Goal: Task Accomplishment & Management: Complete application form

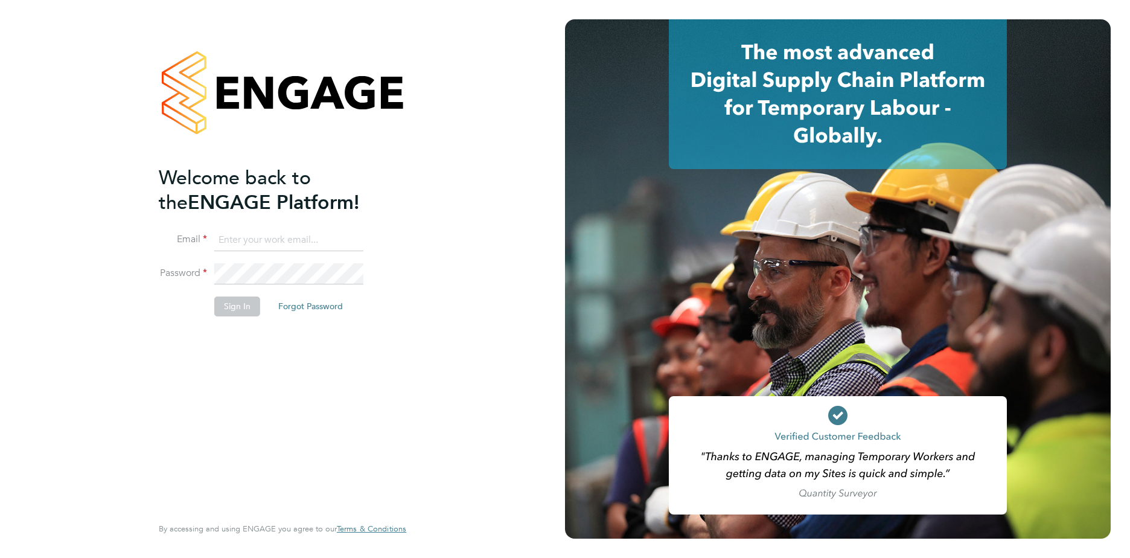
type input "susan-anne.williams@justice.gov.uk"
click at [229, 304] on button "Sign In" at bounding box center [237, 305] width 46 height 19
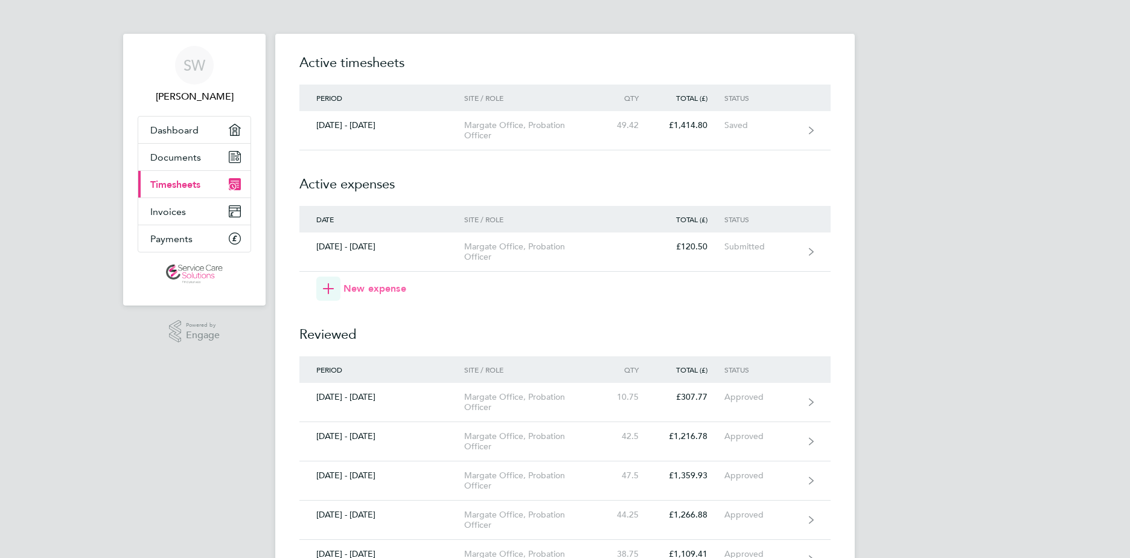
click at [335, 289] on span "button" at bounding box center [328, 289] width 24 height 24
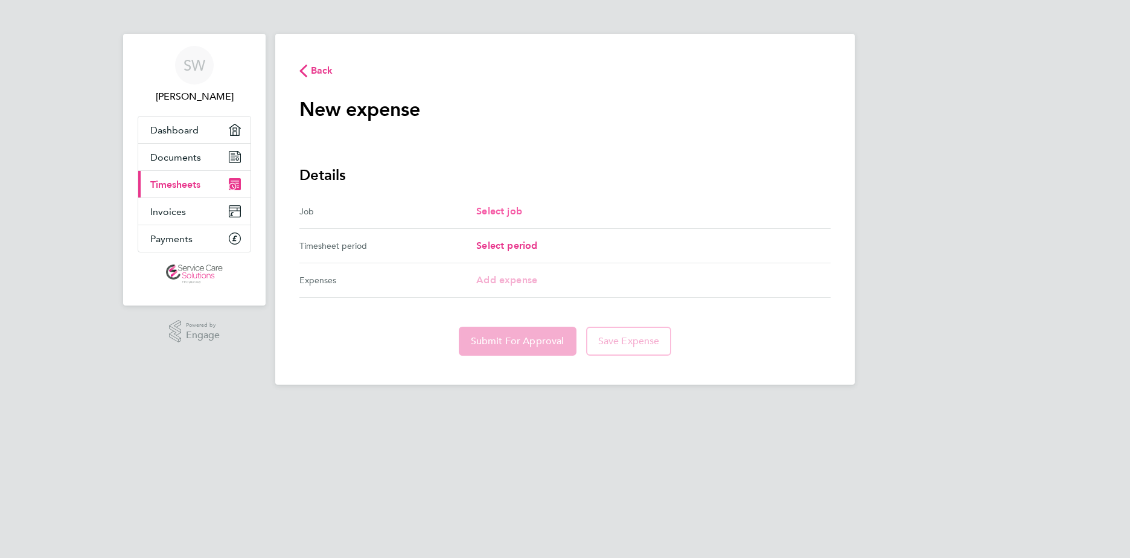
click at [502, 215] on span "Select job" at bounding box center [499, 210] width 46 height 11
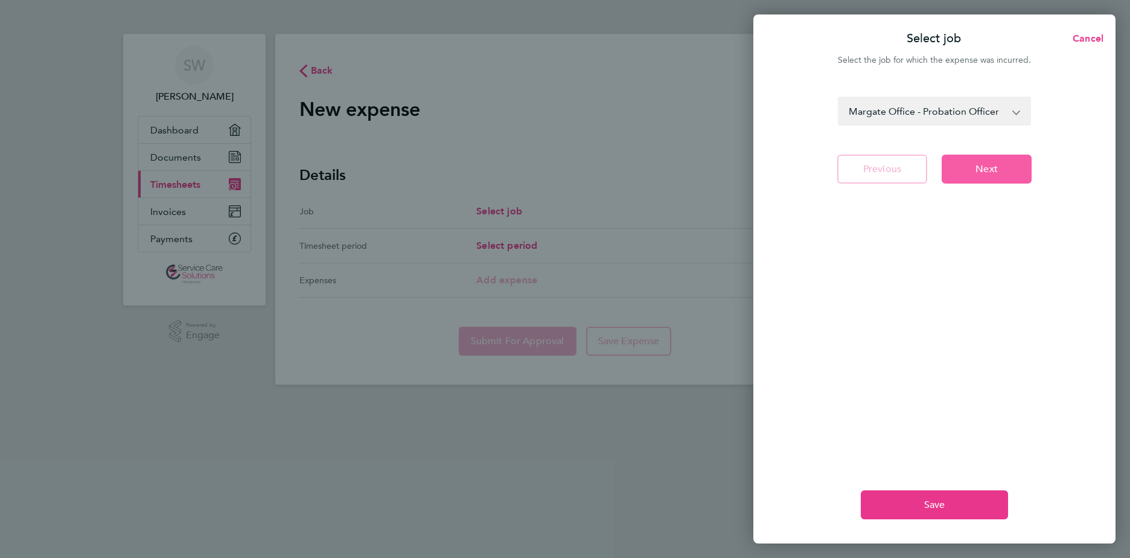
click at [987, 167] on span "Next" at bounding box center [987, 169] width 22 height 12
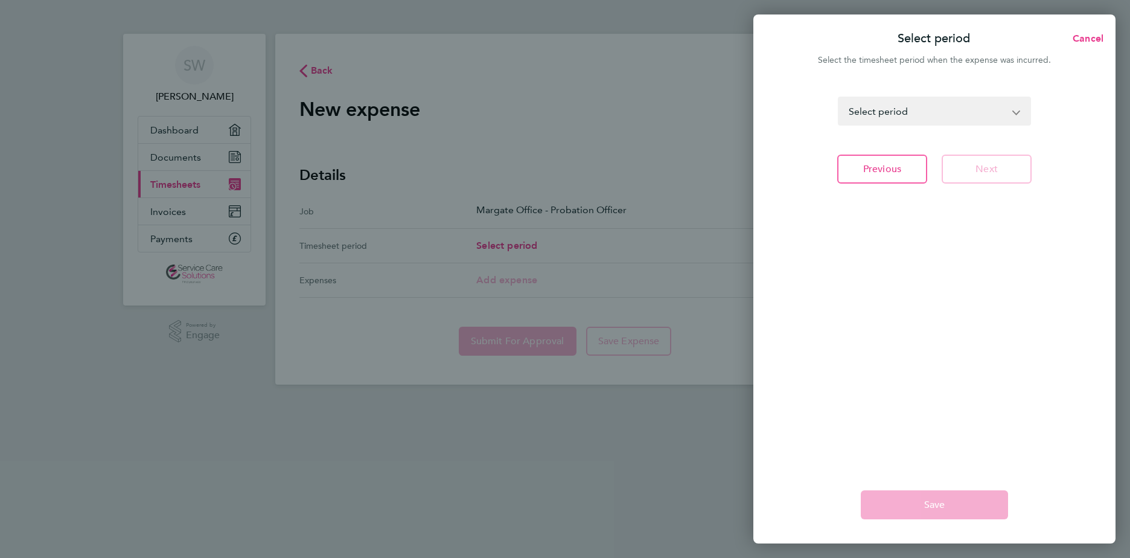
click at [522, 240] on div "Select period Cancel Select the timesheet period when the expense was incurred.…" at bounding box center [565, 279] width 1130 height 558
click at [999, 114] on select "[DATE] - [DATE] [DATE] - [DATE] [DATE] - [DATE] [DATE] - [DATE] [DATE] - [DATE]…" at bounding box center [927, 111] width 176 height 27
select select "147: Object"
click at [839, 98] on select "28 Nov - 04 Dec 2022 05 - 11 Dec 2022 12 - 18 Dec 2022 19 - 25 Dec 2022 26 Dec …" at bounding box center [927, 111] width 176 height 27
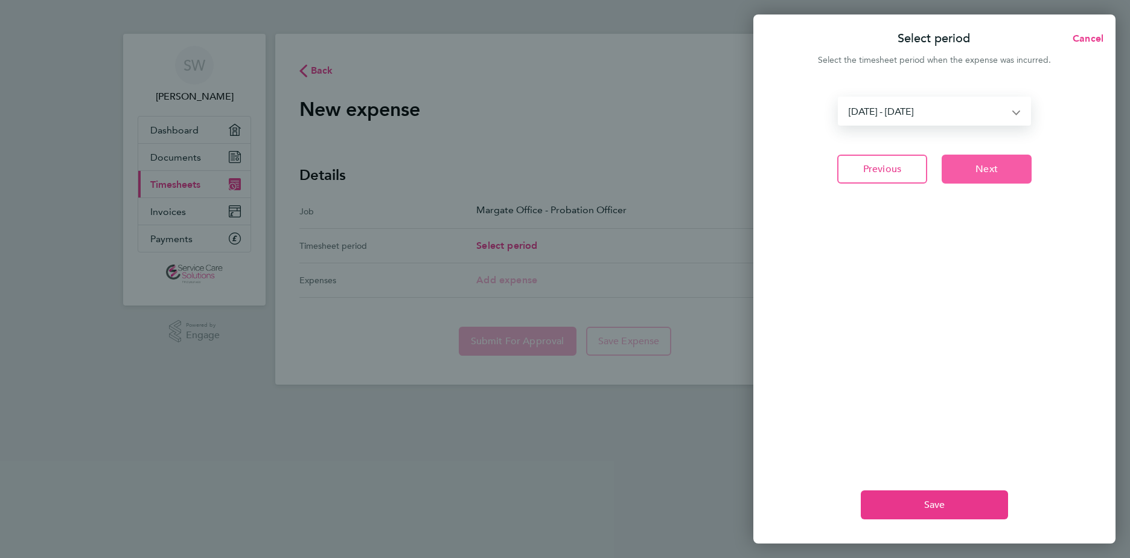
click at [991, 173] on span "Next" at bounding box center [987, 169] width 22 height 12
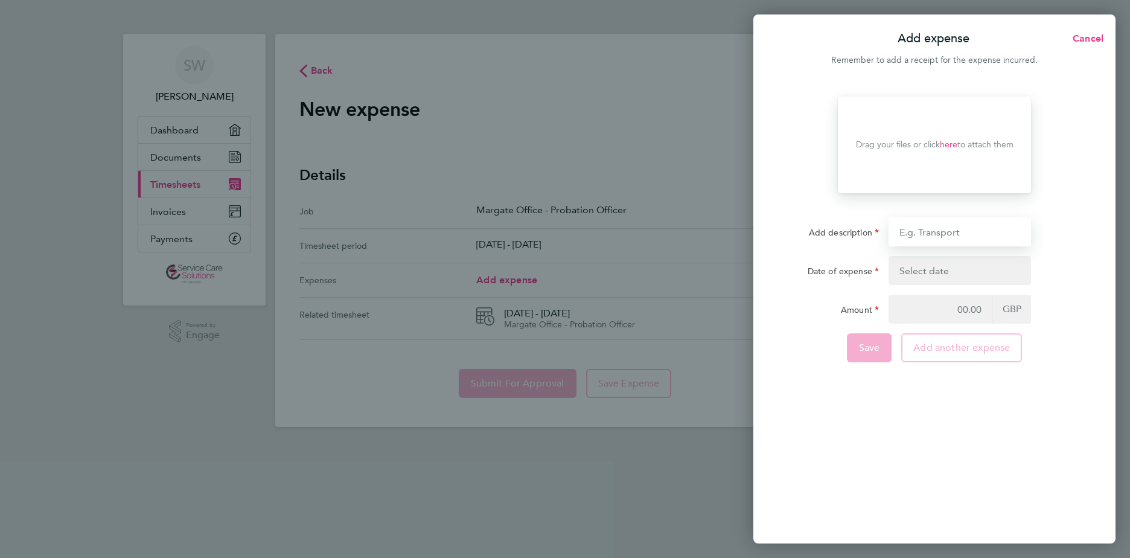
click at [955, 236] on input "Add description" at bounding box center [960, 231] width 143 height 29
type input "CHARGEABLE MILEAGE - IP6 0BE - IP12 3BF - ORAL HEARING WARREN HILL"
click at [972, 266] on button "button" at bounding box center [960, 270] width 143 height 29
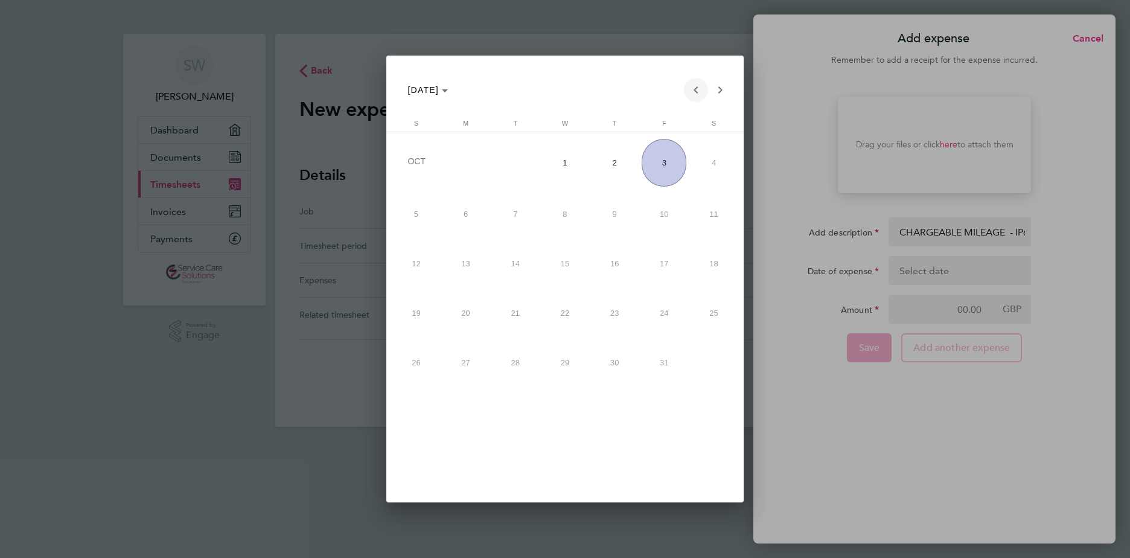
click at [697, 91] on span "Previous month" at bounding box center [696, 90] width 24 height 24
click at [478, 403] on span "29" at bounding box center [466, 409] width 45 height 45
type input "29 Sep 25"
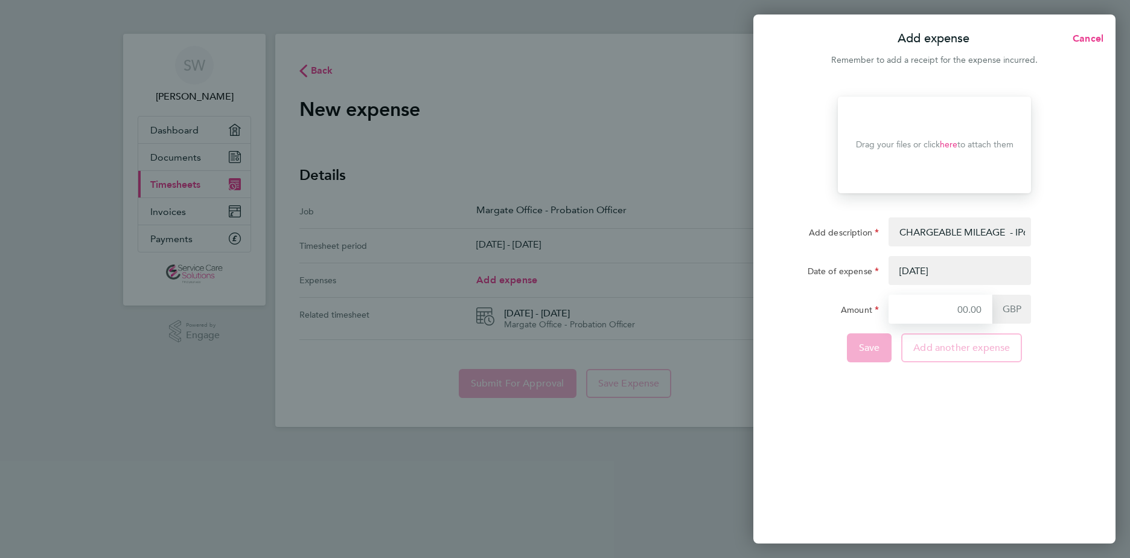
click at [959, 309] on input "Amount" at bounding box center [941, 309] width 104 height 29
click at [1024, 233] on input "CHARGEABLE MILEAGE - IP6 0BE - IP12 3BF - ORAL HEARING WARREN HILL" at bounding box center [960, 231] width 143 height 29
type input "CHARGEABLE MILEAGE - IP6 0BE - IP12 3BF - ORAL HEARING - 28 MILESWARREN HILL"
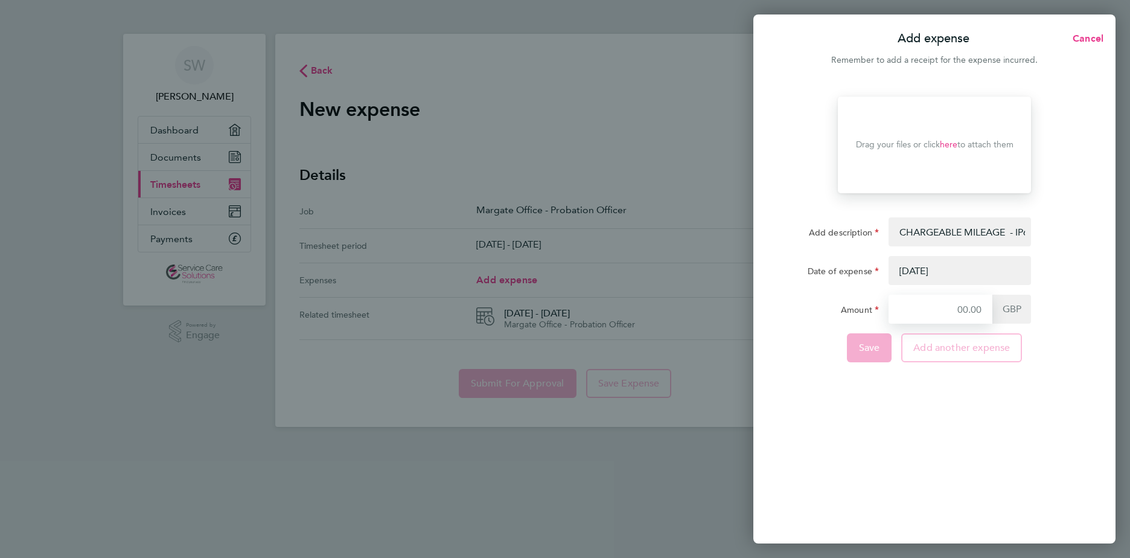
click at [977, 310] on input "Amount" at bounding box center [941, 309] width 104 height 29
type input "12.60"
drag, startPoint x: 26, startPoint y: 175, endPoint x: 7, endPoint y: 176, distance: 18.7
click at [26, 175] on div "Add expense Cancel Remember to add a receipt for the expense incurred. Drop you…" at bounding box center [565, 279] width 1130 height 558
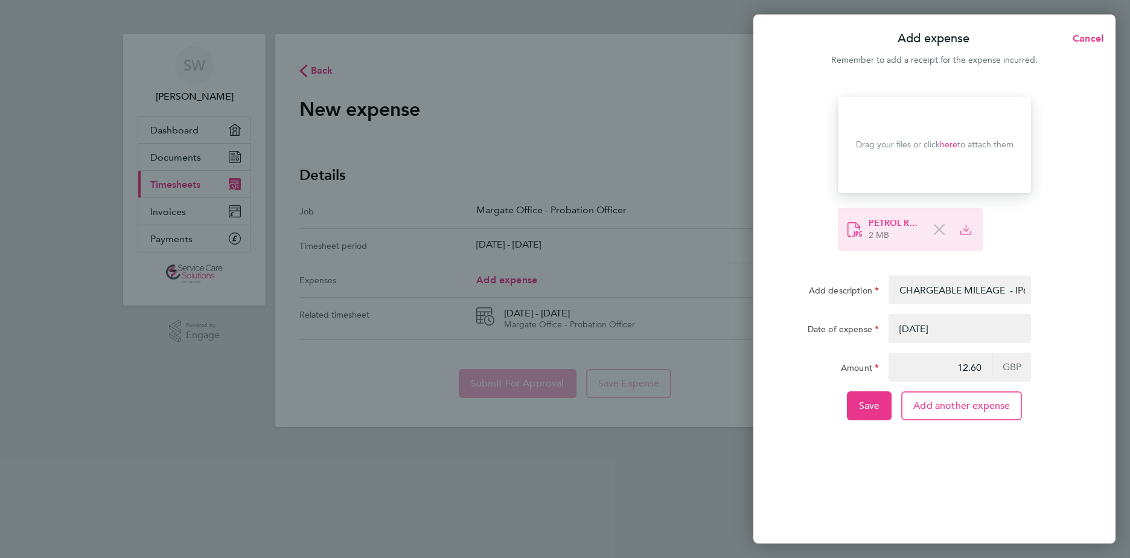
click at [942, 228] on icon at bounding box center [939, 229] width 11 height 11
click at [869, 400] on span "Save" at bounding box center [869, 406] width 21 height 12
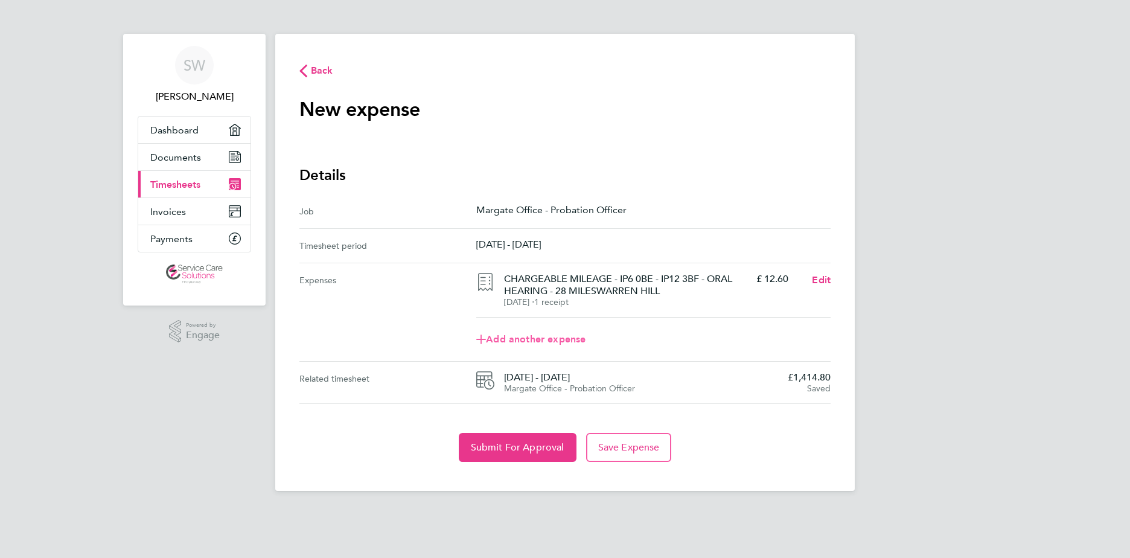
click at [484, 338] on icon at bounding box center [481, 340] width 10 height 10
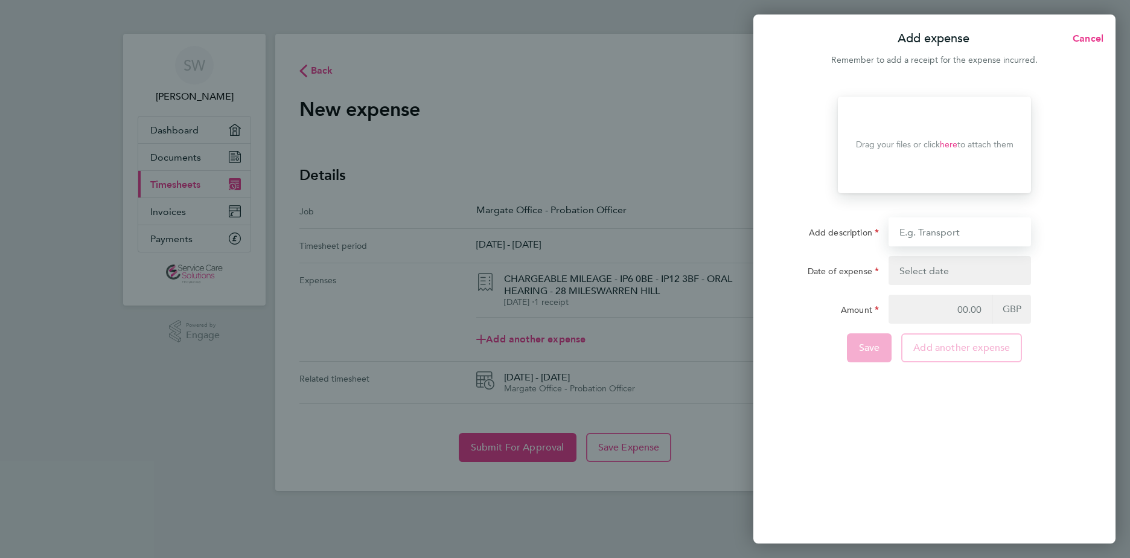
click at [915, 233] on input "Add description" at bounding box center [960, 231] width 143 height 29
click at [984, 274] on button "button" at bounding box center [960, 270] width 143 height 29
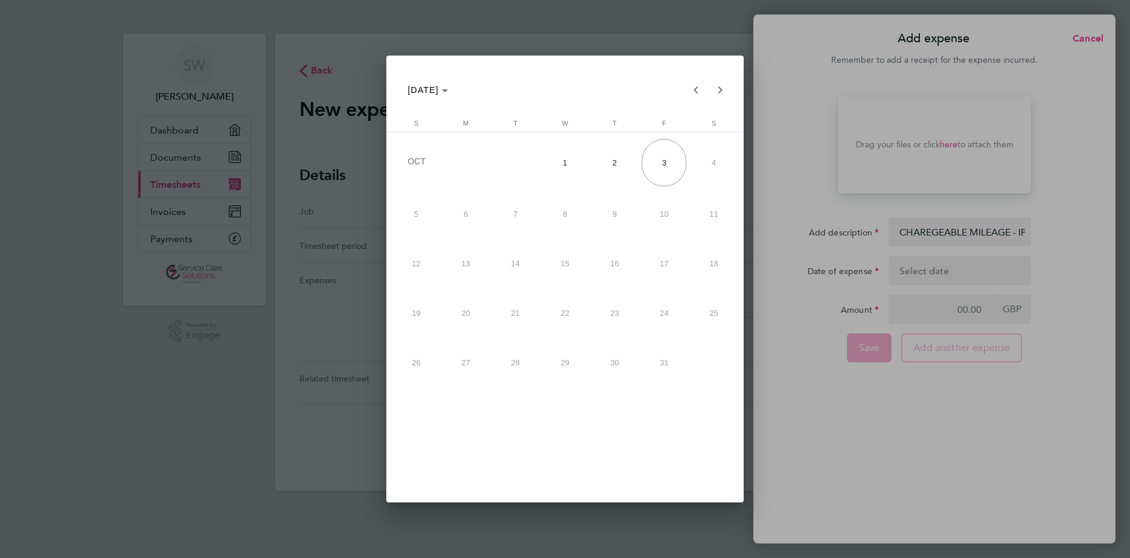
click at [996, 233] on div at bounding box center [565, 279] width 1130 height 558
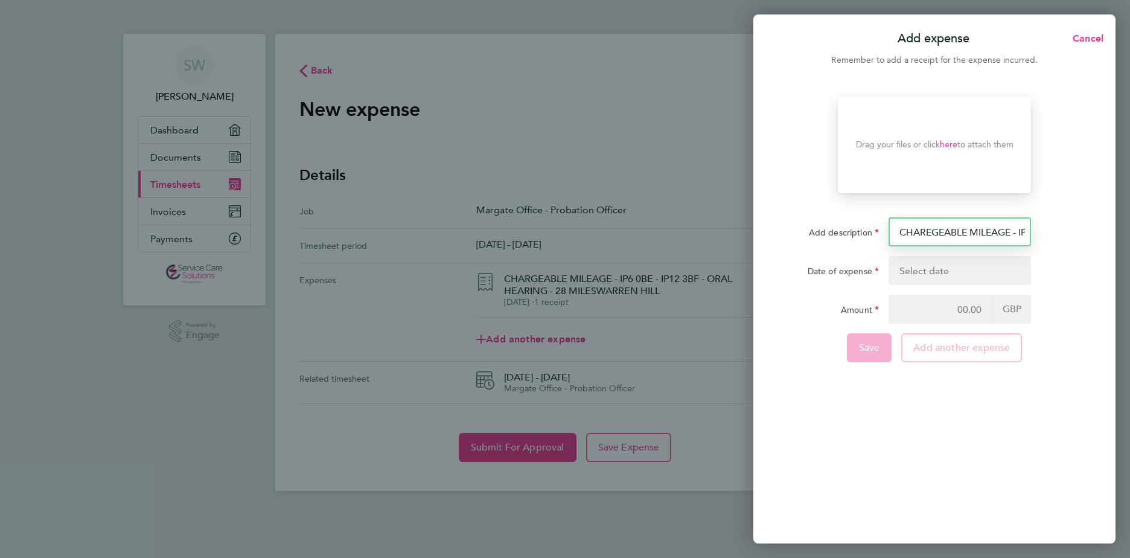
click at [995, 232] on input "CHAREGEABLE MILEAGE - IP6 0BE - CT11 9DH - RETURN" at bounding box center [960, 231] width 143 height 29
type input "CHAREGEABLE MILEAGE - IP6 0BE - CT11 9DH - RETURN - 146 MILES"
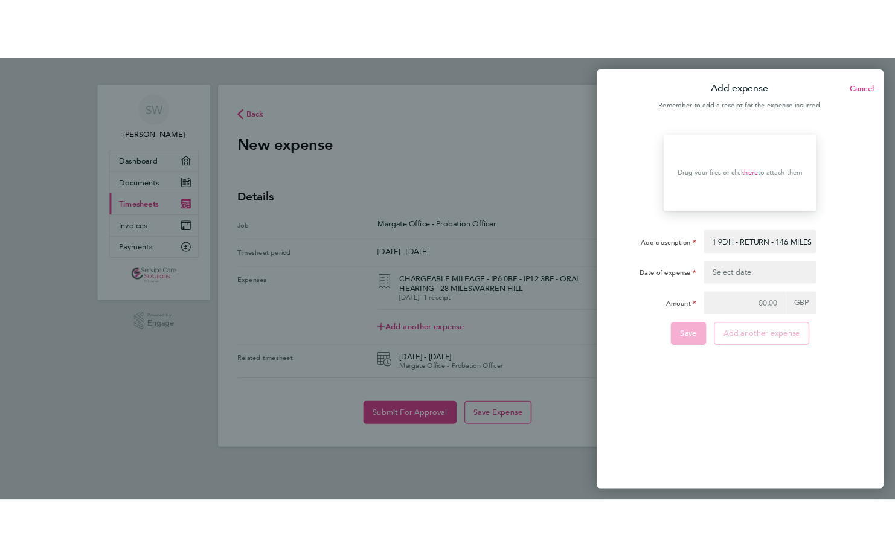
scroll to position [0, 0]
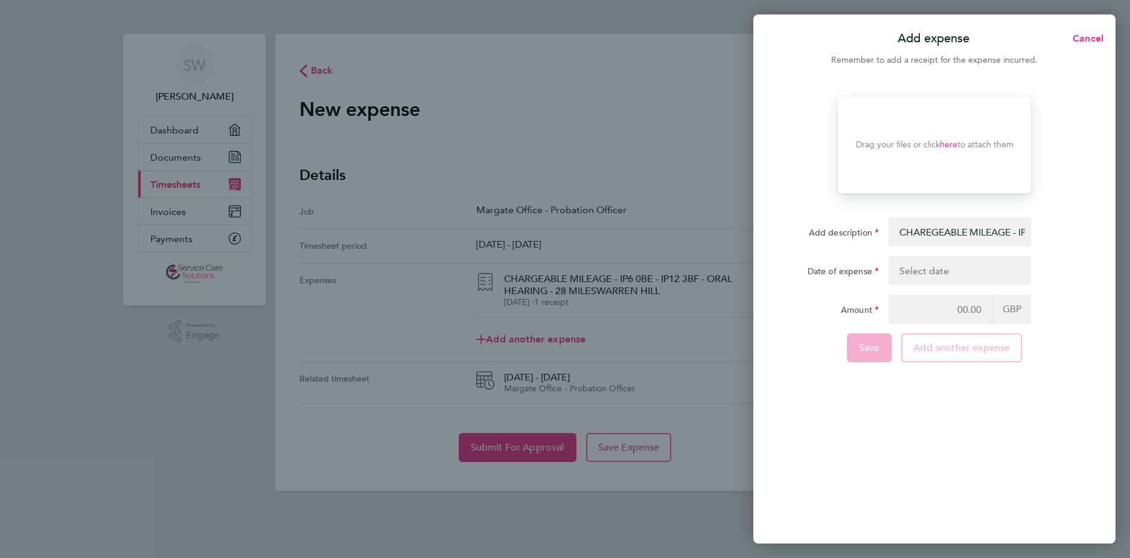
click at [905, 277] on button "button" at bounding box center [960, 270] width 143 height 29
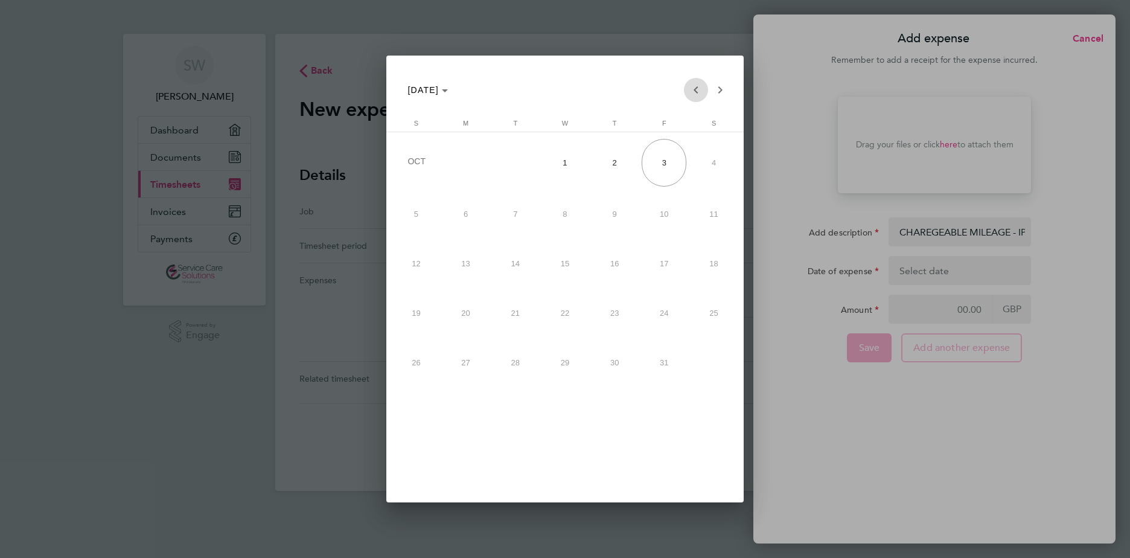
click at [693, 93] on span "Previous month" at bounding box center [696, 90] width 24 height 24
click at [476, 412] on span "29" at bounding box center [466, 409] width 45 height 45
type input "29 Sep 25"
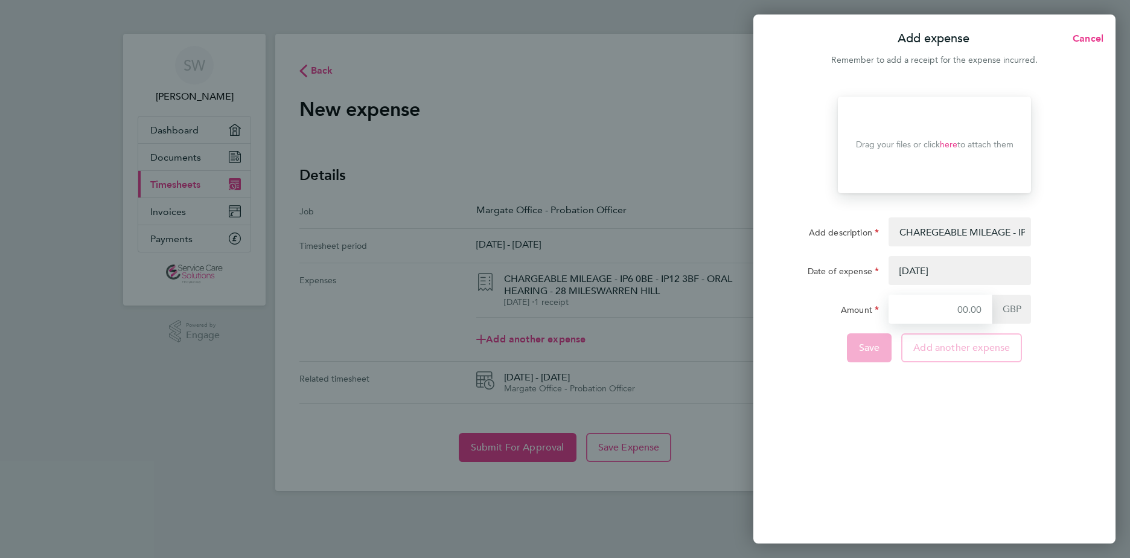
click at [977, 315] on input "Amount" at bounding box center [941, 309] width 104 height 29
type input "65.70"
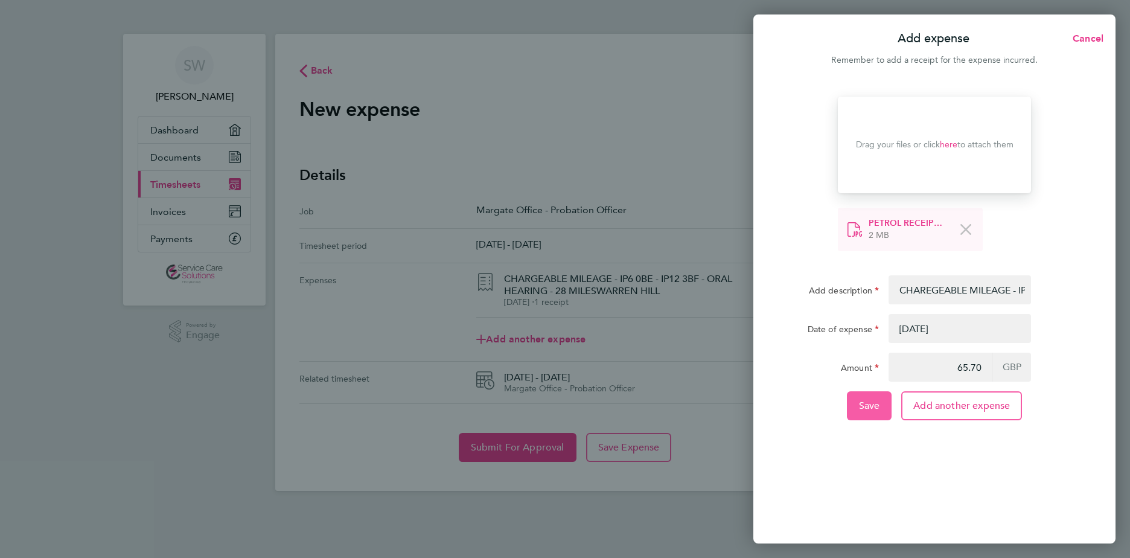
click at [863, 405] on span "Save" at bounding box center [869, 406] width 21 height 12
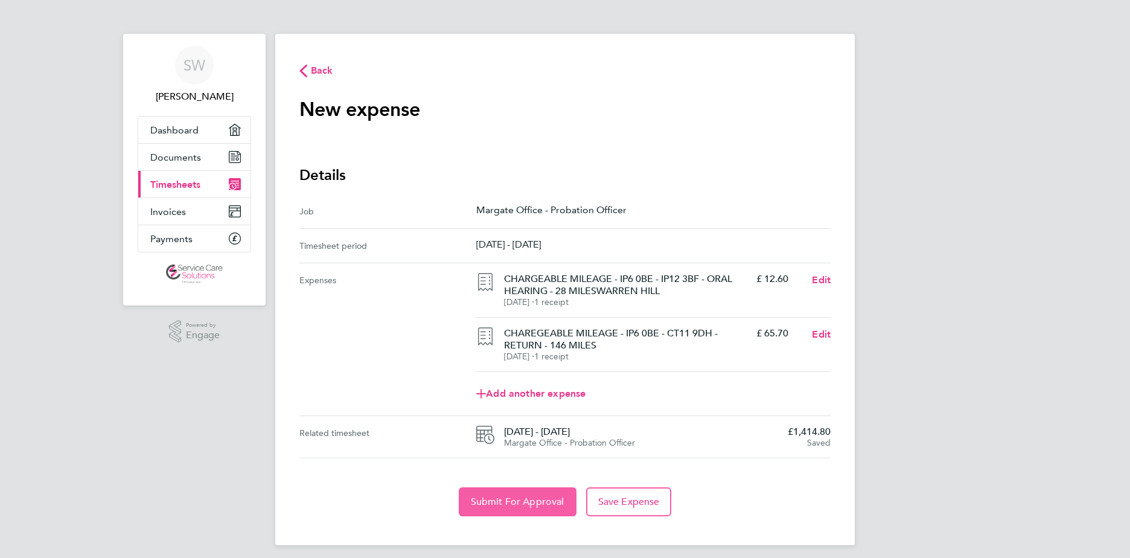
click at [520, 499] on span "Submit For Approval" at bounding box center [518, 502] width 94 height 12
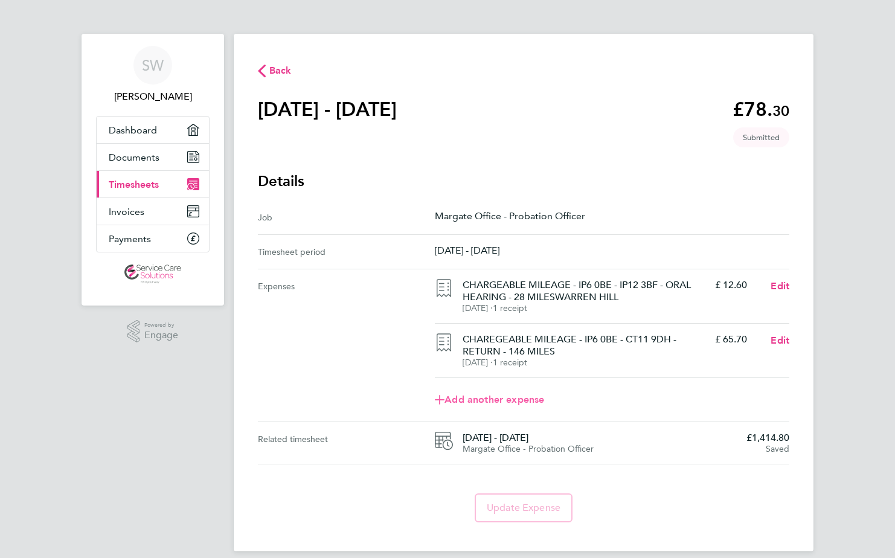
click at [449, 401] on span "Add another expense" at bounding box center [489, 400] width 109 height 10
